Goal: Information Seeking & Learning: Learn about a topic

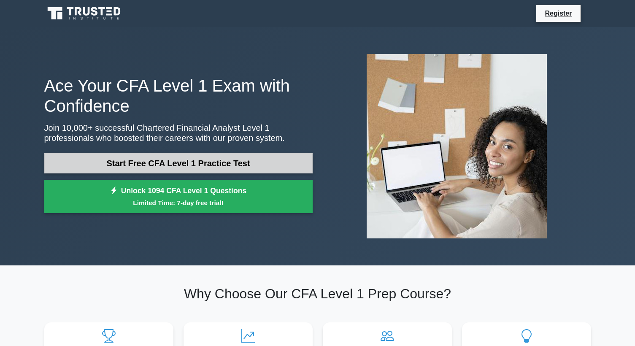
click at [261, 162] on link "Start Free CFA Level 1 Practice Test" at bounding box center [178, 163] width 268 height 20
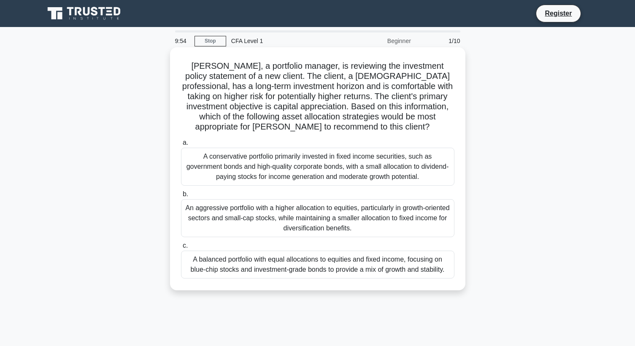
drag, startPoint x: 185, startPoint y: 67, endPoint x: 453, endPoint y: 286, distance: 345.8
click at [453, 286] on div "John, a portfolio manager, is reviewing the investment policy statement of a ne…" at bounding box center [317, 169] width 289 height 236
copy div "a. A conservative portfolio primarily invested in fixed income securities, such…"
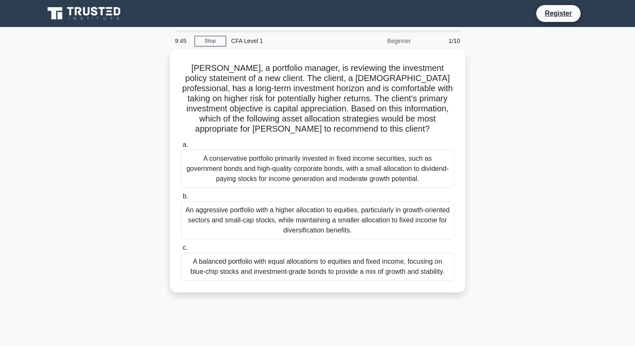
click at [500, 170] on div "John, a portfolio manager, is reviewing the investment policy statement of a ne…" at bounding box center [317, 175] width 557 height 253
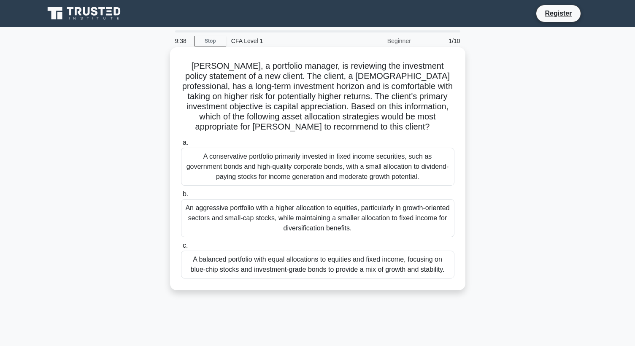
click at [454, 194] on label "b. An aggressive portfolio with a higher allocation to equities, particularly i…" at bounding box center [317, 213] width 273 height 48
click at [181, 194] on input "b. An aggressive portfolio with a higher allocation to equities, particularly i…" at bounding box center [181, 194] width 0 height 5
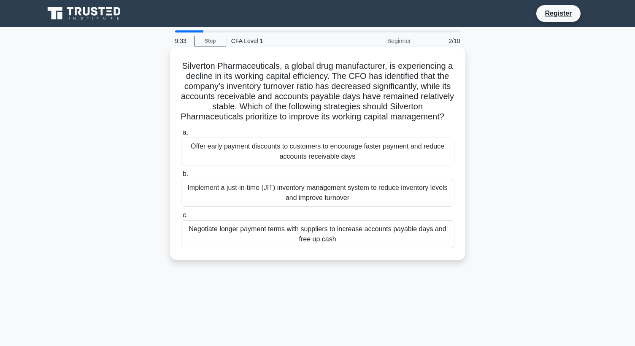
click at [233, 191] on div "Implement a just-in-time (JIT) inventory management system to reduce inventory …" at bounding box center [317, 193] width 273 height 28
click at [181, 177] on input "b. Implement a just-in-time (JIT) inventory management system to reduce invento…" at bounding box center [181, 173] width 0 height 5
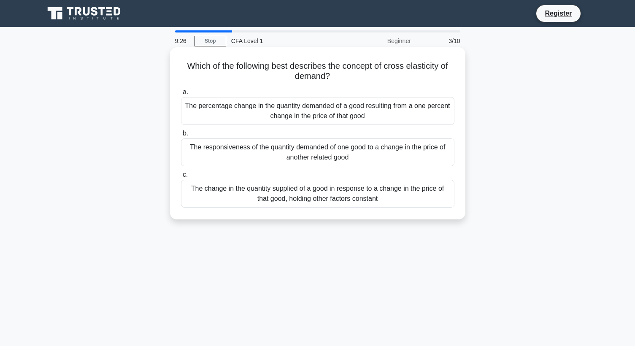
drag, startPoint x: 176, startPoint y: 61, endPoint x: 430, endPoint y: 213, distance: 296.3
click at [430, 213] on div "Which of the following best describes the concept of cross elasticity of demand…" at bounding box center [317, 133] width 289 height 165
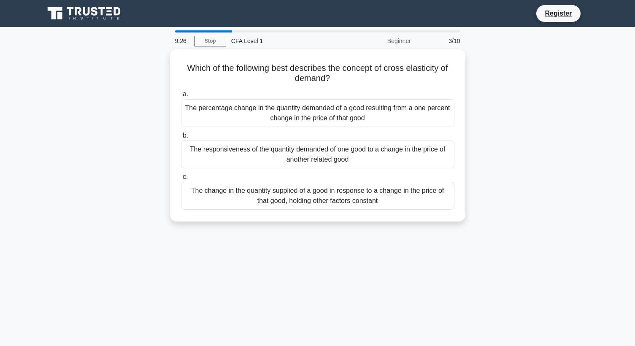
copy div "a. The percentage change in the quantity demanded of a good resulting from a on…"
click at [296, 235] on div "9:22 Stop CFA Level 1 Beginner 3/10 Which of the following best describes the c…" at bounding box center [317, 241] width 557 height 422
click at [335, 251] on div "9:13 Stop CFA Level 1 Beginner 3/10 Which of the following best describes the c…" at bounding box center [317, 241] width 557 height 422
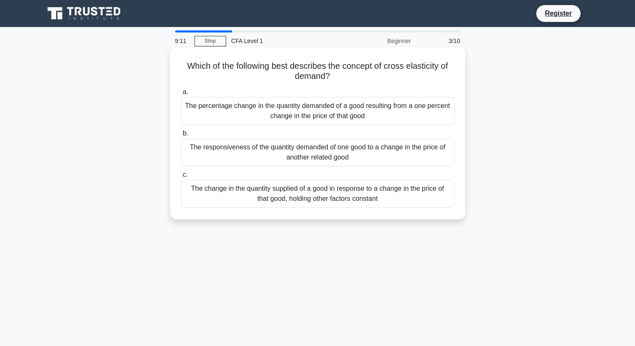
click at [258, 152] on div "The responsiveness of the quantity demanded of one good to a change in the pric…" at bounding box center [317, 152] width 273 height 28
click at [181, 136] on input "b. The responsiveness of the quantity demanded of one good to a change in the p…" at bounding box center [181, 133] width 0 height 5
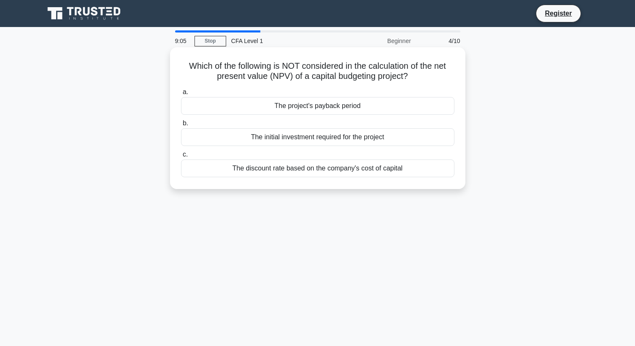
drag, startPoint x: 185, startPoint y: 63, endPoint x: 412, endPoint y: 181, distance: 255.5
click at [412, 181] on div "Which of the following is NOT considered in the calculation of the net present …" at bounding box center [317, 118] width 289 height 135
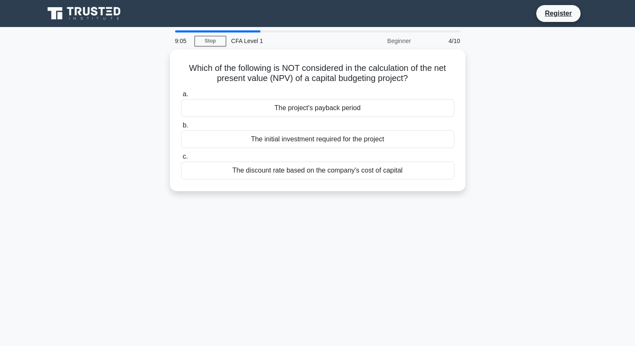
copy div "a. The project's payback period b. The initial investment required for the proj…"
click at [314, 203] on div "8:48 Stop CFA Level 1 Beginner 4/10 Which of the following is NOT considered in…" at bounding box center [317, 241] width 557 height 422
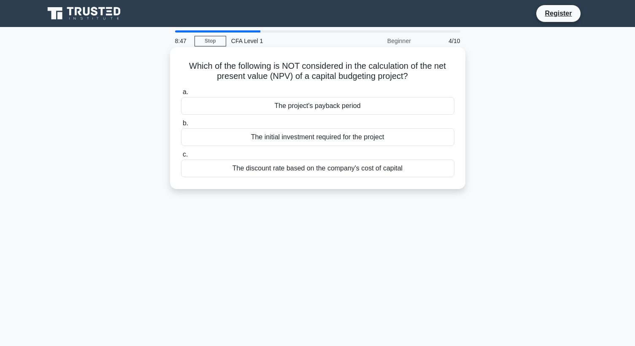
click at [216, 100] on div "The project's payback period" at bounding box center [317, 106] width 273 height 18
click at [181, 95] on input "a. The project's payback period" at bounding box center [181, 91] width 0 height 5
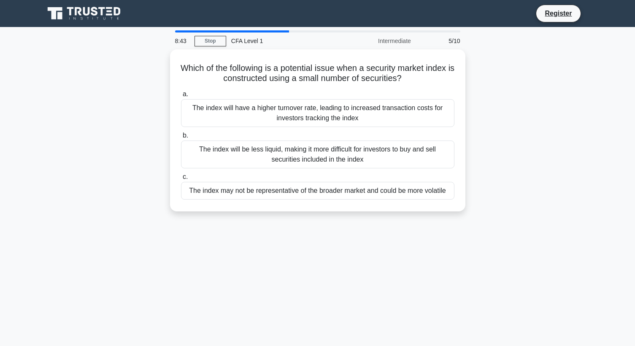
drag, startPoint x: 182, startPoint y: 65, endPoint x: 456, endPoint y: 218, distance: 313.9
click at [456, 218] on div "Which of the following is a potential issue when a security market index is con…" at bounding box center [317, 135] width 557 height 172
copy div "a. The index will have a higher turnover rate, leading to increased transaction…"
click at [343, 250] on div "8:36 Stop CFA Level 1 Intermediate 5/10 Which of the following is a potential i…" at bounding box center [317, 241] width 557 height 422
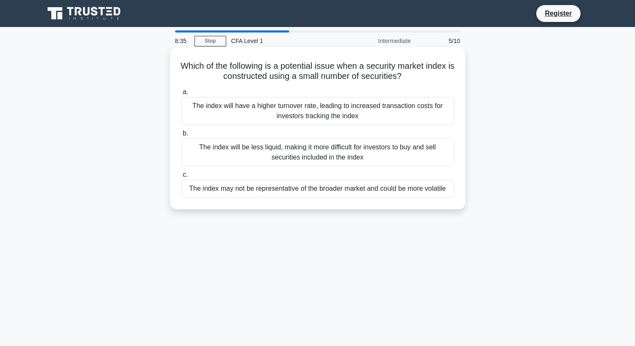
click at [199, 189] on div "The index may not be representative of the broader market and could be more vol…" at bounding box center [317, 189] width 273 height 18
click at [181, 178] on input "c. The index may not be representative of the broader market and could be more …" at bounding box center [181, 174] width 0 height 5
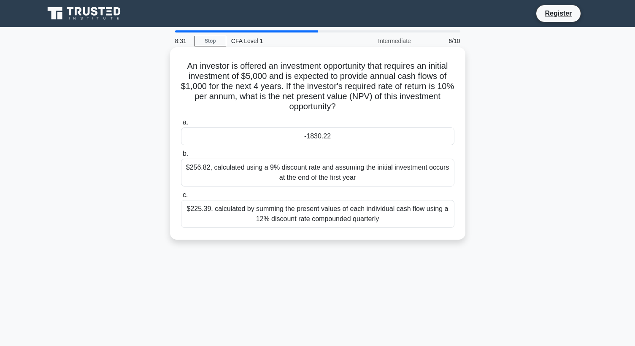
drag, startPoint x: 185, startPoint y: 68, endPoint x: 425, endPoint y: 235, distance: 292.4
click at [425, 235] on div "An investor is offered an investment opportunity that requires an initial inves…" at bounding box center [317, 144] width 289 height 186
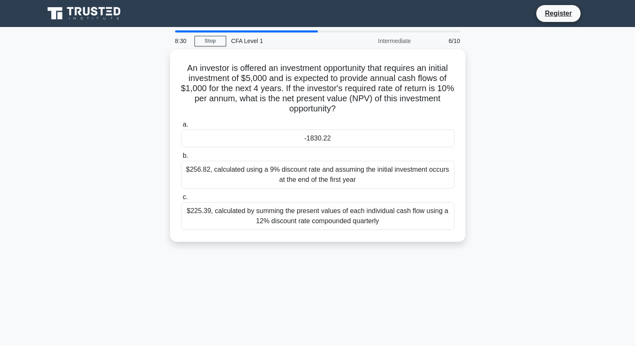
copy div "a. -1830.22 b. $256.82, calculated using a 9% discount rate and assuming the in…"
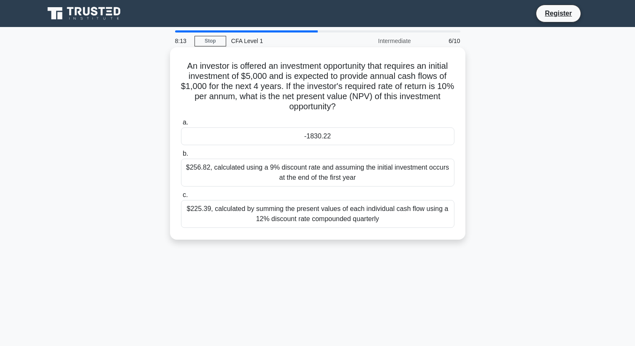
click at [332, 240] on div "An investor is offered an investment opportunity that requires an initial inves…" at bounding box center [317, 143] width 295 height 192
click at [293, 141] on div "-1830.22" at bounding box center [317, 136] width 273 height 18
click at [181, 125] on input "a. -1830.22" at bounding box center [181, 122] width 0 height 5
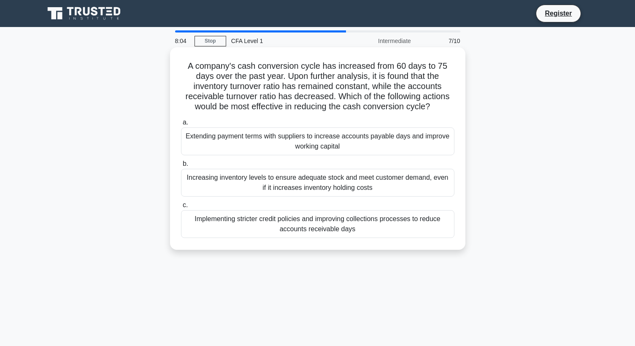
drag, startPoint x: 181, startPoint y: 67, endPoint x: 387, endPoint y: 236, distance: 266.8
click at [387, 236] on div "A company's cash conversion cycle has increased from 60 days to 75 days over th…" at bounding box center [317, 149] width 289 height 196
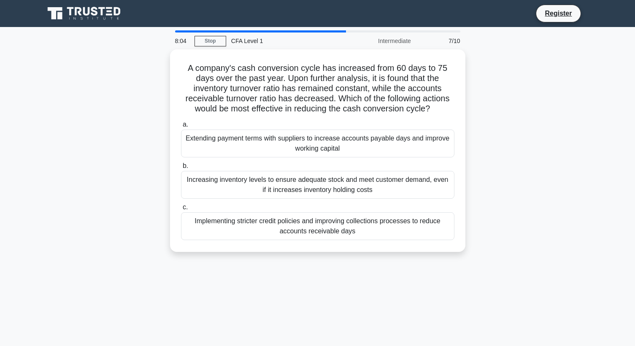
copy div "a. Extending payment terms with suppliers to increase accounts payable days and…"
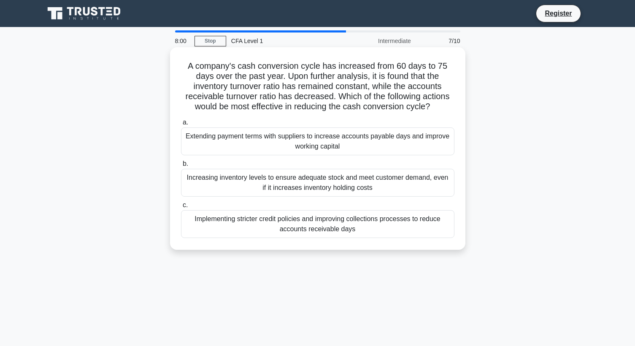
click at [386, 141] on div "Extending payment terms with suppliers to increase accounts payable days and im…" at bounding box center [317, 141] width 273 height 28
click at [181, 125] on input "a. Extending payment terms with suppliers to increase accounts payable days and…" at bounding box center [181, 122] width 0 height 5
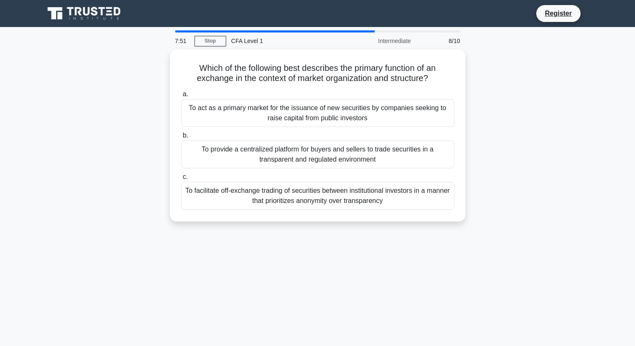
click at [330, 245] on div "7:51 Stop CFA Level 1 Intermediate 8/10 Which of the following best describes t…" at bounding box center [317, 241] width 557 height 422
click at [346, 254] on div "7:29 Stop CFA Level 1 Intermediate 8/10 Which of the following best describes t…" at bounding box center [317, 241] width 557 height 422
drag, startPoint x: 202, startPoint y: 66, endPoint x: 430, endPoint y: 230, distance: 281.2
click at [430, 230] on div "Which of the following best describes the primary function of an exchange in th…" at bounding box center [317, 140] width 557 height 182
copy div "a. To act as a primary market for the issuance of new securities by companies s…"
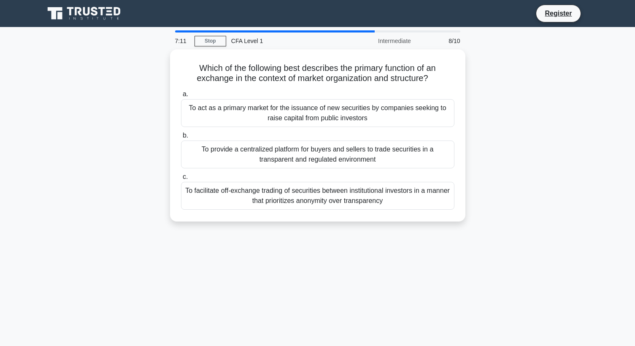
click at [292, 243] on div "7:11 Stop CFA Level 1 Intermediate 8/10 Which of the following best describes t…" at bounding box center [317, 241] width 557 height 422
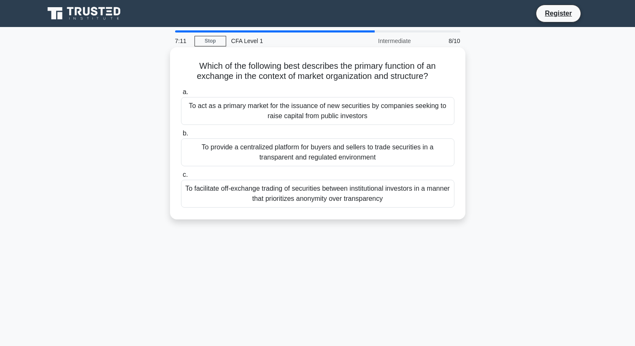
click at [227, 144] on div "To provide a centralized platform for buyers and sellers to trade securities in…" at bounding box center [317, 152] width 273 height 28
click at [181, 136] on input "b. To provide a centralized platform for buyers and sellers to trade securities…" at bounding box center [181, 133] width 0 height 5
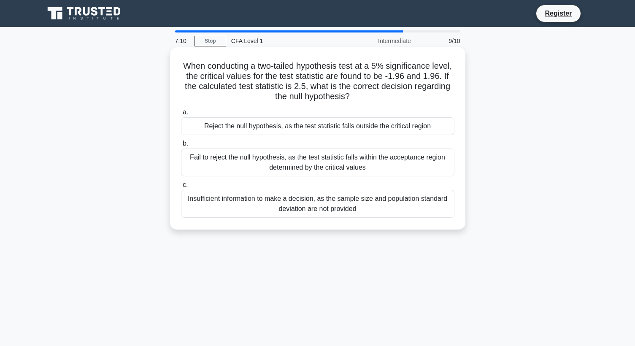
click at [213, 157] on div "Fail to reject the null hypothesis, as the test statistic falls within the acce…" at bounding box center [317, 163] width 273 height 28
click at [181, 146] on input "b. Fail to reject the null hypothesis, as the test statistic falls within the a…" at bounding box center [181, 143] width 0 height 5
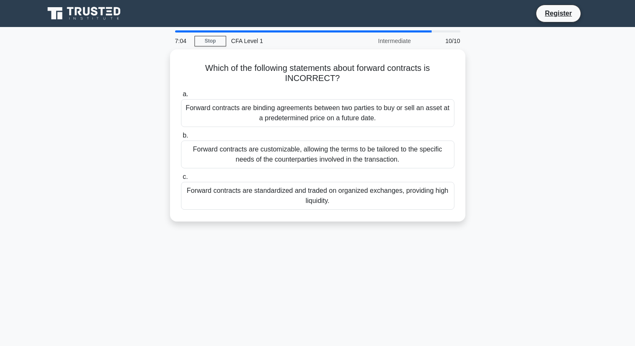
drag, startPoint x: 203, startPoint y: 65, endPoint x: 395, endPoint y: 221, distance: 247.4
click at [395, 221] on div "Which of the following statements about forward contracts is INCORRECT? .spinne…" at bounding box center [317, 135] width 295 height 172
copy div "a. Forward contracts are binding agreements between two parties to buy or sell …"
click at [306, 265] on div "6:51 Stop CFA Level 1 Intermediate 10/10 Which of the following statements abou…" at bounding box center [317, 241] width 557 height 422
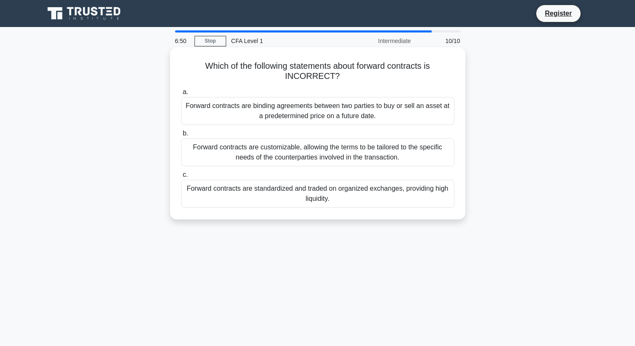
click at [233, 197] on div "Forward contracts are standardized and traded on organized exchanges, providing…" at bounding box center [317, 194] width 273 height 28
click at [181, 178] on input "c. Forward contracts are standardized and traded on organized exchanges, provid…" at bounding box center [181, 174] width 0 height 5
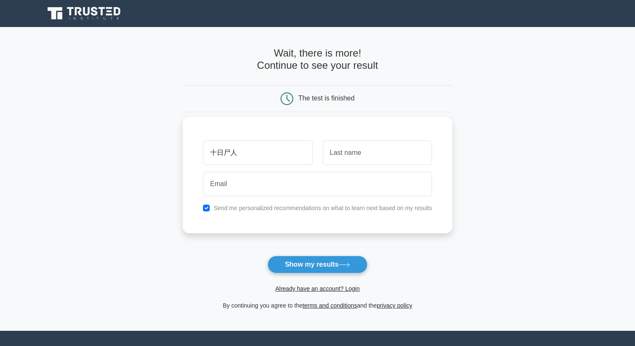
type input "十日尸人弓"
type input "jaon"
type input "wong"
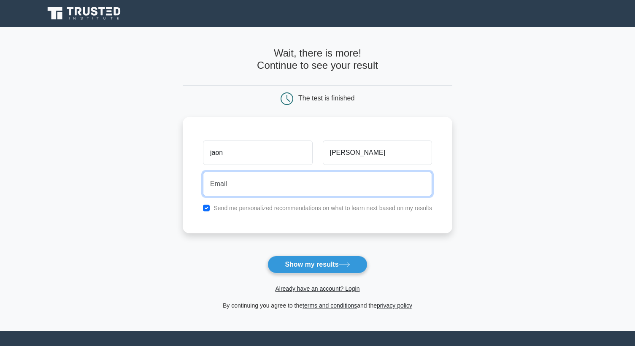
type input "s"
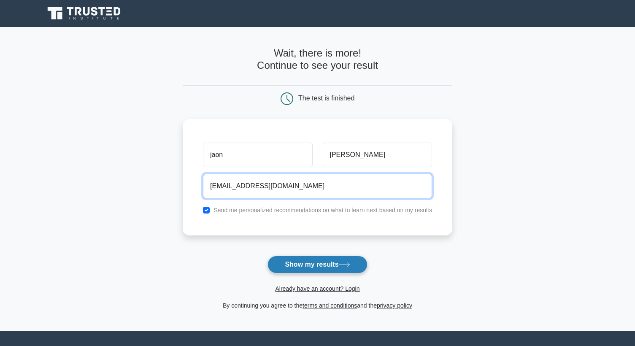
type input "jasonwong@mail.com"
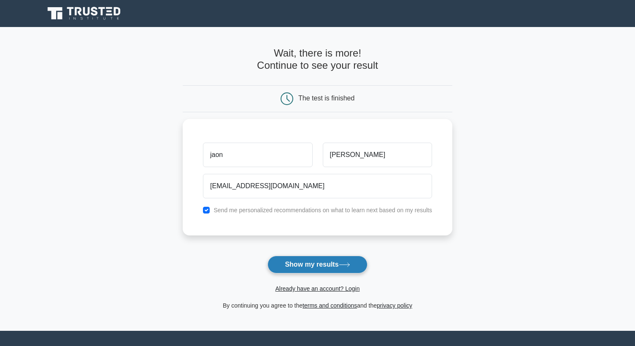
click at [316, 264] on button "Show my results" at bounding box center [318, 265] width 100 height 18
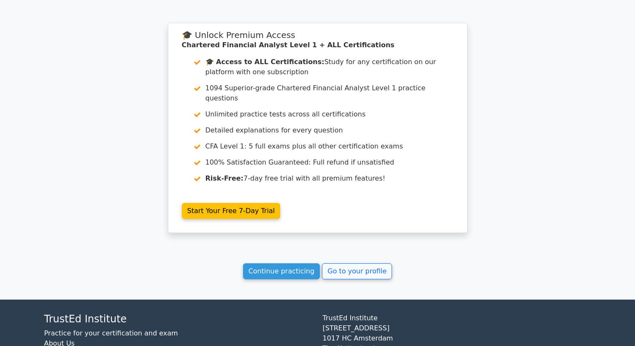
scroll to position [1486, 0]
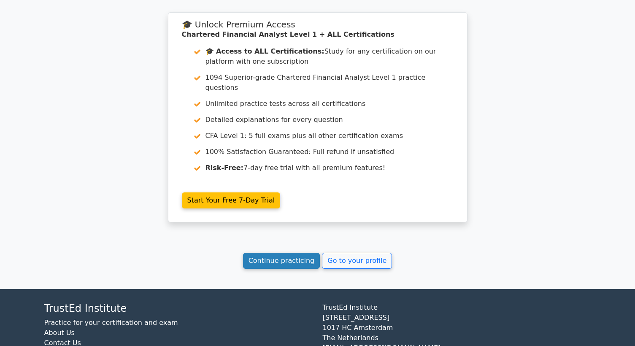
click at [290, 253] on link "Continue practicing" at bounding box center [281, 261] width 77 height 16
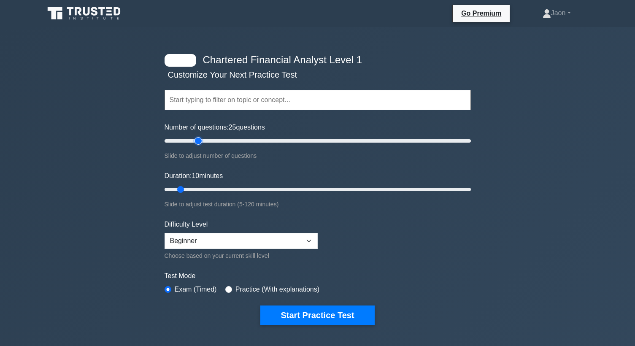
drag, startPoint x: 176, startPoint y: 146, endPoint x: 198, endPoint y: 146, distance: 21.5
type input "25"
click at [198, 146] on input "Number of questions: 25 questions" at bounding box center [318, 141] width 306 height 10
click at [480, 14] on link "Go Premium" at bounding box center [481, 13] width 50 height 11
